Goal: Task Accomplishment & Management: Manage account settings

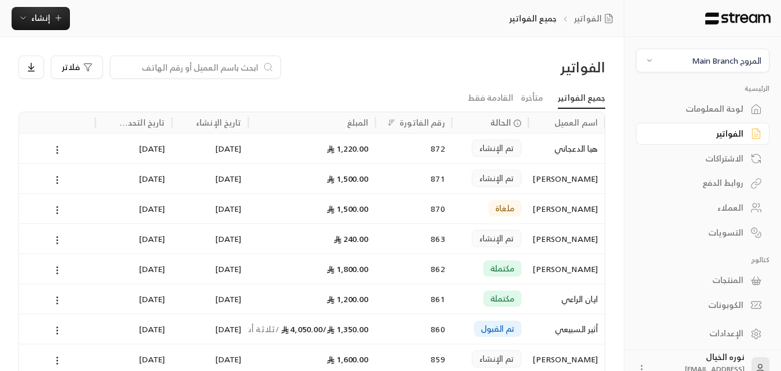
click at [726, 206] on div "العملاء" at bounding box center [696, 208] width 93 height 12
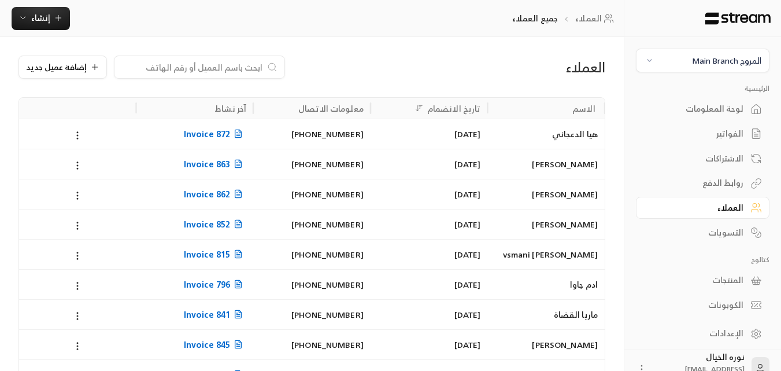
click at [207, 65] on input at bounding box center [191, 67] width 141 height 13
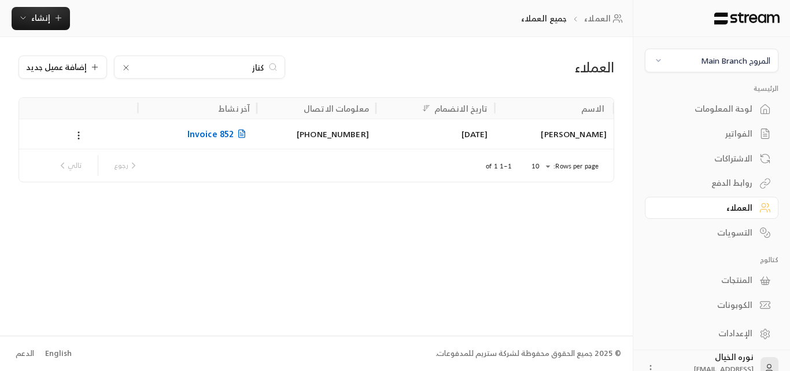
type input "كناز"
click at [563, 138] on div "[PERSON_NAME]" at bounding box center [553, 133] width 105 height 29
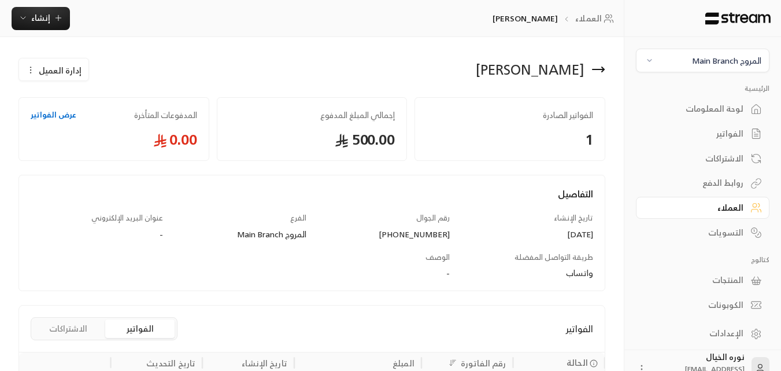
click at [30, 68] on icon "button" at bounding box center [30, 69] width 9 height 9
click at [88, 105] on span "تعديل" at bounding box center [81, 103] width 21 height 9
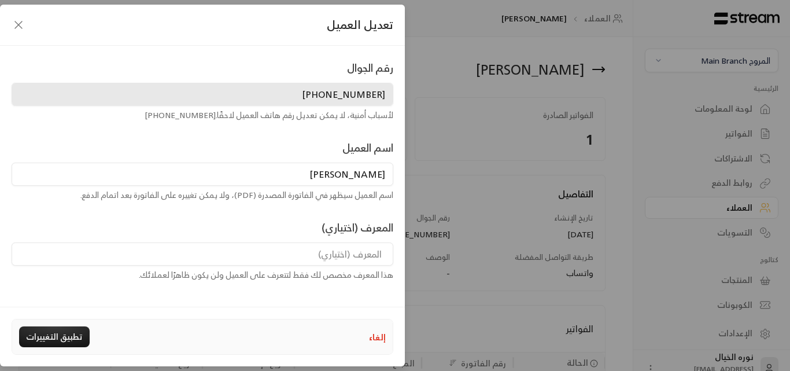
click at [382, 176] on input "[PERSON_NAME]" at bounding box center [203, 173] width 382 height 23
type input "كيناز المالكي"
click at [57, 333] on button "تطبيق التغييرات" at bounding box center [54, 336] width 71 height 21
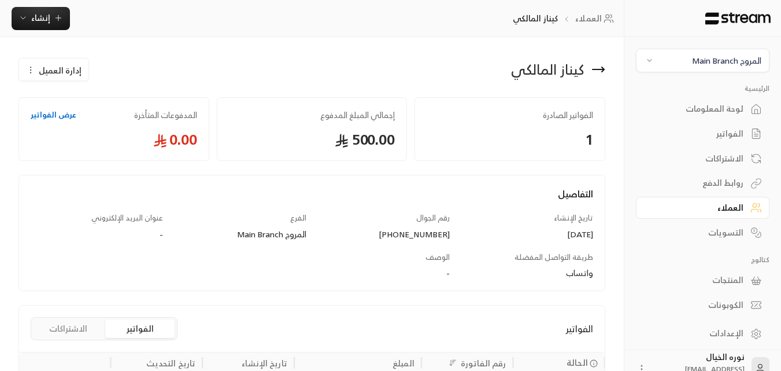
click at [734, 132] on div "الفواتير" at bounding box center [696, 134] width 93 height 12
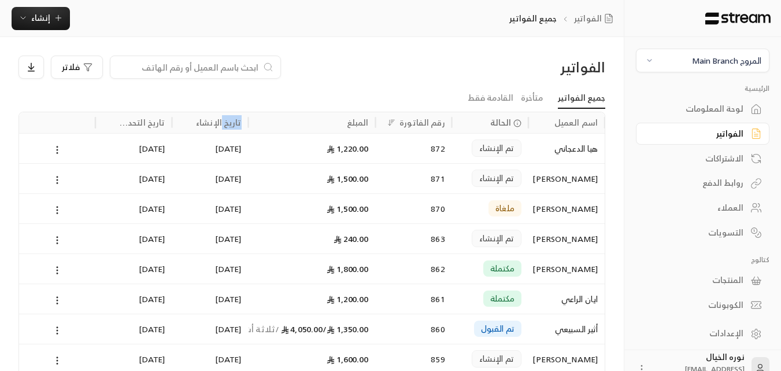
drag, startPoint x: 270, startPoint y: 116, endPoint x: 278, endPoint y: 114, distance: 7.7
click at [278, 114] on div "المبلغ" at bounding box center [312, 122] width 113 height 21
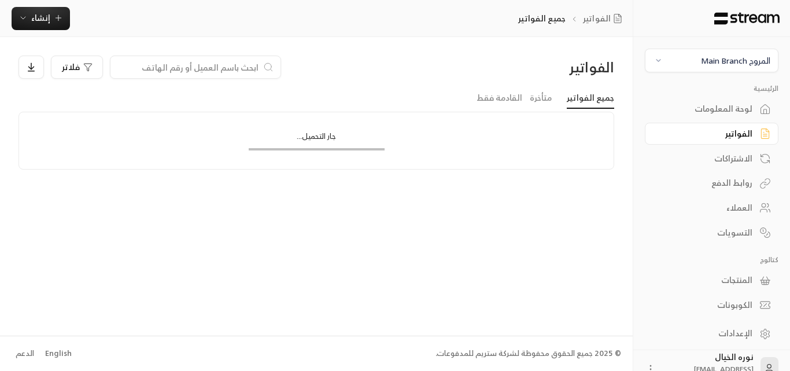
click at [284, 114] on div "جار التحميل..." at bounding box center [316, 140] width 173 height 57
drag, startPoint x: 293, startPoint y: 138, endPoint x: 320, endPoint y: 144, distance: 27.8
click at [316, 146] on div "جار التحميل..." at bounding box center [316, 140] width 173 height 57
click at [320, 144] on div "جار التحميل..." at bounding box center [317, 139] width 136 height 17
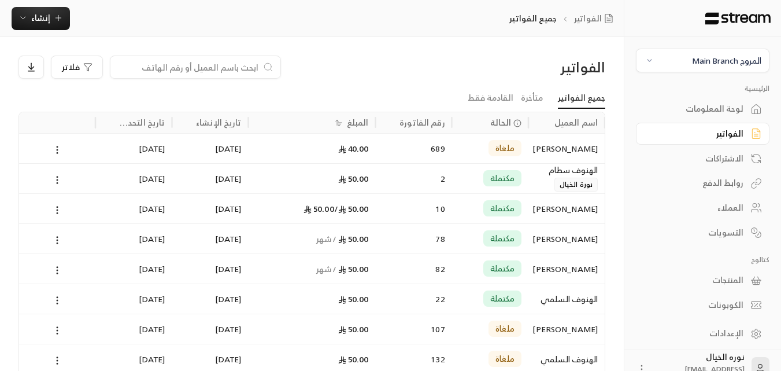
click at [320, 144] on div "40.00" at bounding box center [312, 148] width 113 height 29
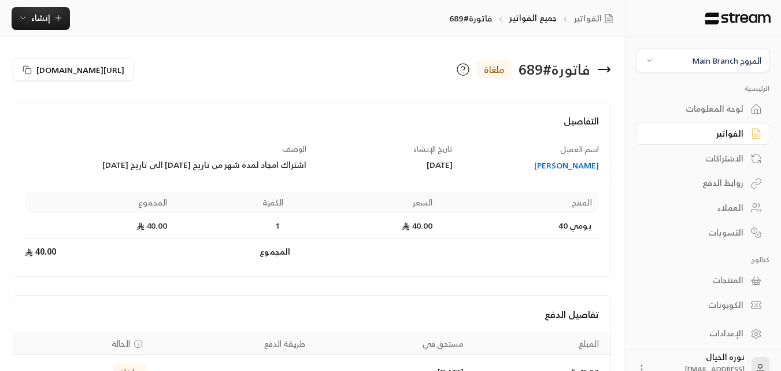
click at [606, 76] on icon at bounding box center [604, 69] width 14 height 14
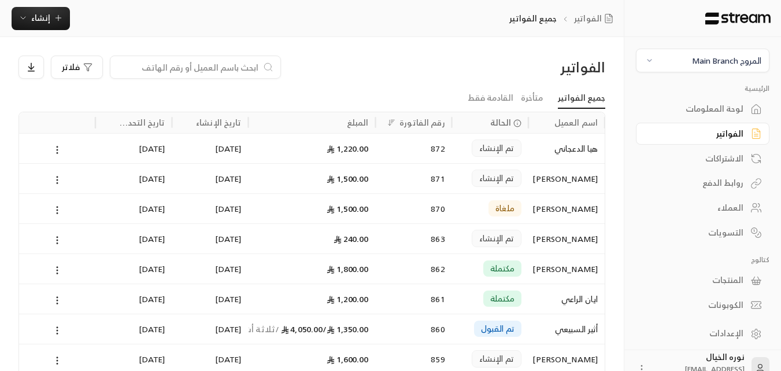
click at [721, 162] on div "الاشتراكات" at bounding box center [696, 159] width 93 height 12
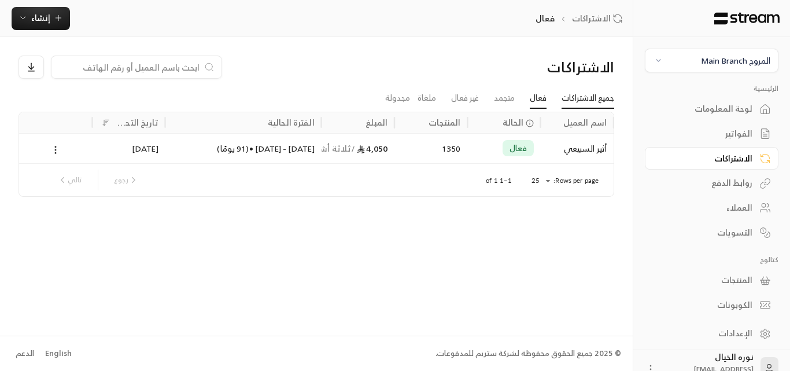
click at [598, 91] on link "جميع الاشتراكات" at bounding box center [587, 98] width 53 height 21
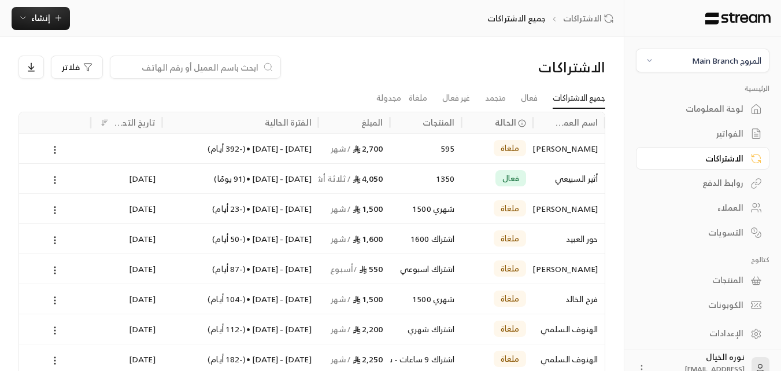
click at [724, 204] on div "العملاء" at bounding box center [696, 208] width 93 height 12
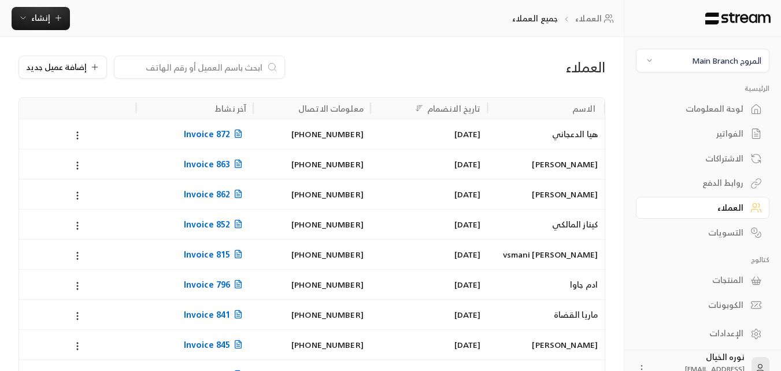
click at [732, 132] on div "الفواتير" at bounding box center [696, 134] width 93 height 12
